Goal: Task Accomplishment & Management: Manage account settings

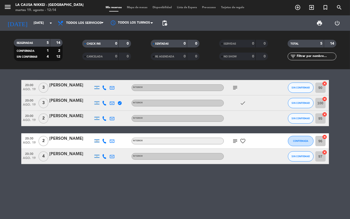
click at [236, 89] on icon "subject" at bounding box center [235, 88] width 6 height 6
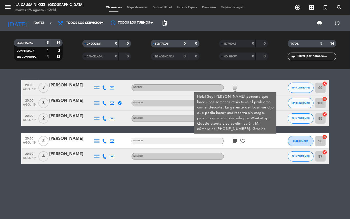
click at [102, 85] on icon at bounding box center [104, 87] width 5 height 5
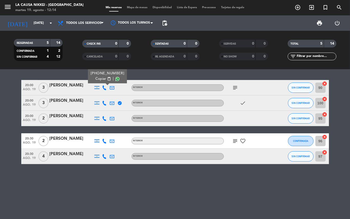
click at [231, 87] on div "subject" at bounding box center [247, 87] width 46 height 15
click at [234, 87] on icon "subject" at bounding box center [235, 88] width 6 height 6
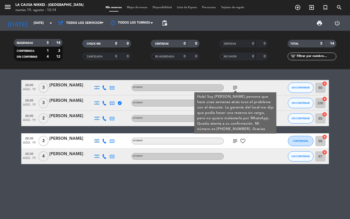
click at [226, 180] on div "20:00 [DATE] 3 [PERSON_NAME] INTERIOR subject Hola! Soy [PERSON_NAME] persona q…" at bounding box center [175, 144] width 350 height 150
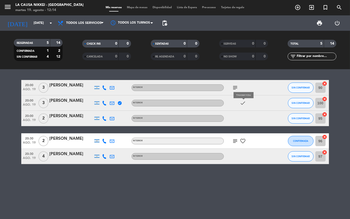
click at [243, 104] on icon "check" at bounding box center [243, 103] width 6 height 6
click at [235, 139] on icon "subject" at bounding box center [235, 141] width 6 height 6
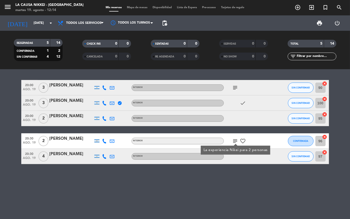
drag, startPoint x: 237, startPoint y: 177, endPoint x: 236, endPoint y: 152, distance: 25.1
click at [236, 170] on div "20:00 [DATE] 3 [PERSON_NAME] INTERIOR subject SIN CONFIRMAR 90 cancel 20:00 [DA…" at bounding box center [175, 144] width 350 height 150
click at [243, 142] on icon "favorite_border" at bounding box center [243, 141] width 6 height 6
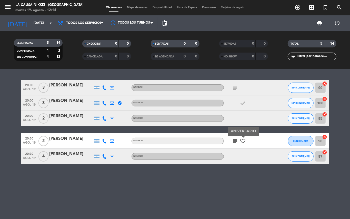
click at [234, 181] on div "20:00 [DATE] 3 [PERSON_NAME] INTERIOR subject SIN CONFIRMAR 90 cancel 20:00 [DA…" at bounding box center [175, 144] width 350 height 150
click at [233, 87] on icon "subject" at bounding box center [235, 88] width 6 height 6
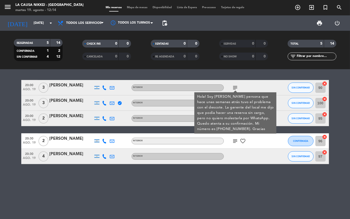
click at [205, 179] on div "20:00 [DATE] 3 [PERSON_NAME] INTERIOR subject Hola! Soy [PERSON_NAME] persona q…" at bounding box center [175, 144] width 350 height 150
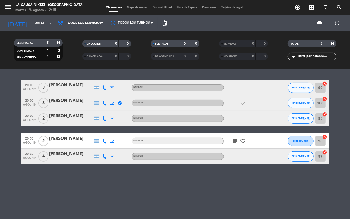
click at [234, 89] on icon "subject" at bounding box center [235, 88] width 6 height 6
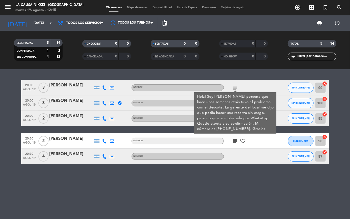
click at [251, 182] on div "20:00 [DATE] 3 [PERSON_NAME] INTERIOR subject Hola! Soy [PERSON_NAME] persona q…" at bounding box center [175, 144] width 350 height 150
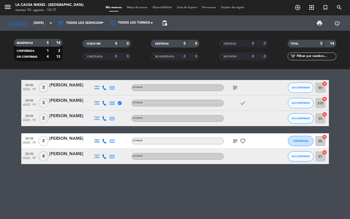
click at [239, 92] on div "subject" at bounding box center [247, 87] width 46 height 15
click at [234, 89] on icon "subject" at bounding box center [235, 88] width 6 height 6
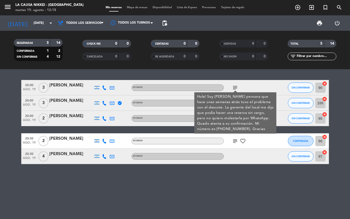
click at [222, 187] on div "20:00 [DATE] 3 [PERSON_NAME] INTERIOR subject Hola! Soy [PERSON_NAME] persona q…" at bounding box center [175, 144] width 350 height 150
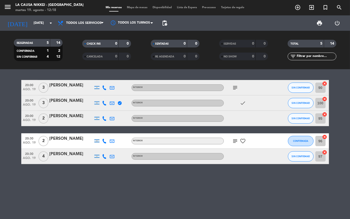
click at [233, 141] on icon "subject" at bounding box center [235, 141] width 6 height 6
click at [231, 181] on div "20:00 [DATE] 3 [PERSON_NAME] INTERIOR subject SIN CONFIRMAR 90 cancel 20:00 [DA…" at bounding box center [175, 144] width 350 height 150
click at [234, 87] on icon "subject" at bounding box center [235, 88] width 6 height 6
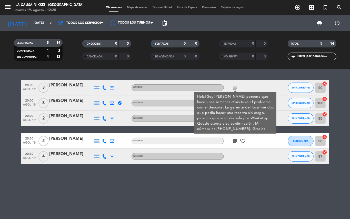
click at [104, 199] on div "20:00 [DATE] 3 [PERSON_NAME] INTERIOR subject Hola! Soy [PERSON_NAME] persona q…" at bounding box center [175, 144] width 350 height 150
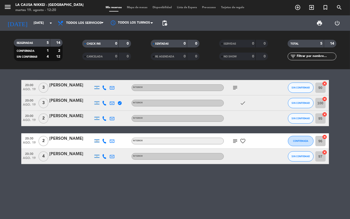
click at [235, 140] on icon "subject" at bounding box center [235, 141] width 6 height 6
click at [233, 141] on icon "subject" at bounding box center [235, 141] width 6 height 6
